Goal: Task Accomplishment & Management: Manage account settings

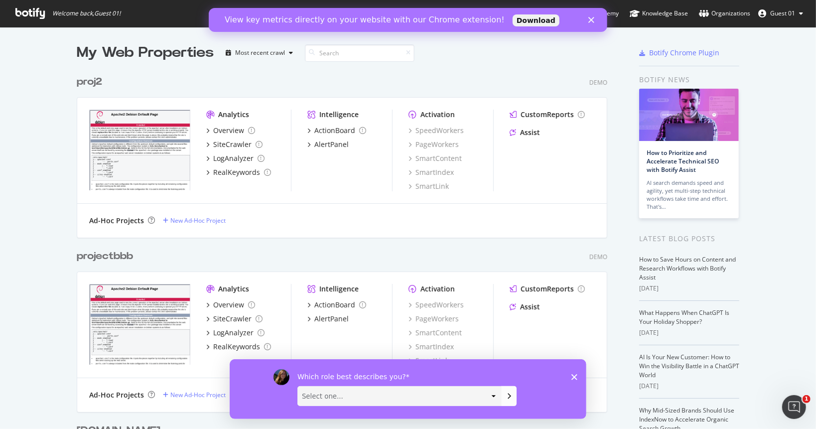
click at [772, 12] on span "Guest 01" at bounding box center [782, 13] width 25 height 8
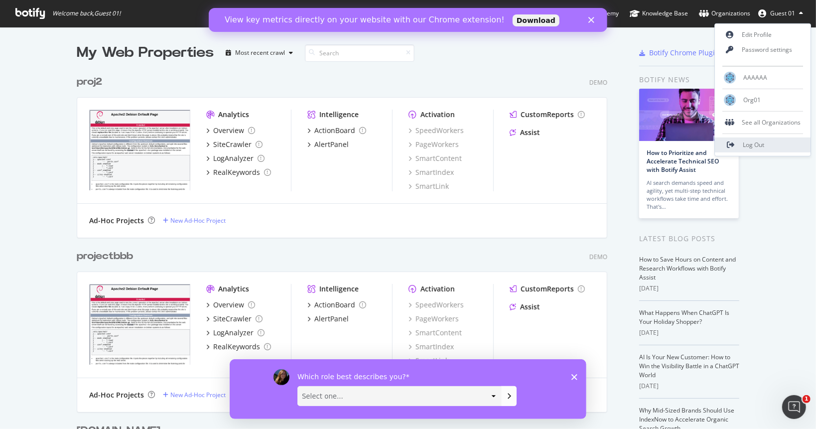
drag, startPoint x: 750, startPoint y: 146, endPoint x: 738, endPoint y: 144, distance: 12.1
click at [750, 146] on span "Log Out" at bounding box center [753, 144] width 21 height 8
